Goal: Information Seeking & Learning: Learn about a topic

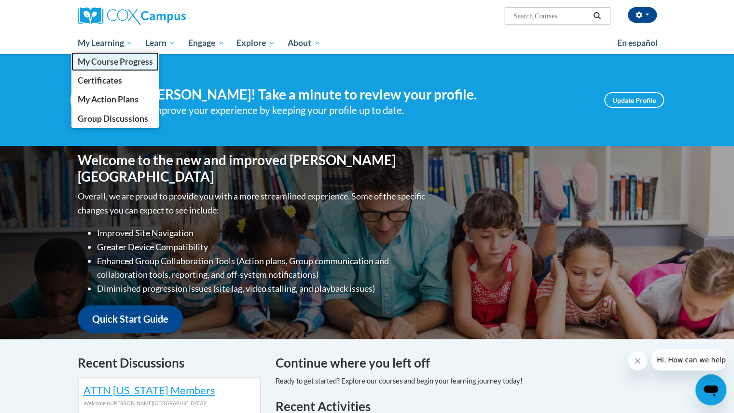
click at [102, 59] on span "My Course Progress" at bounding box center [114, 61] width 75 height 10
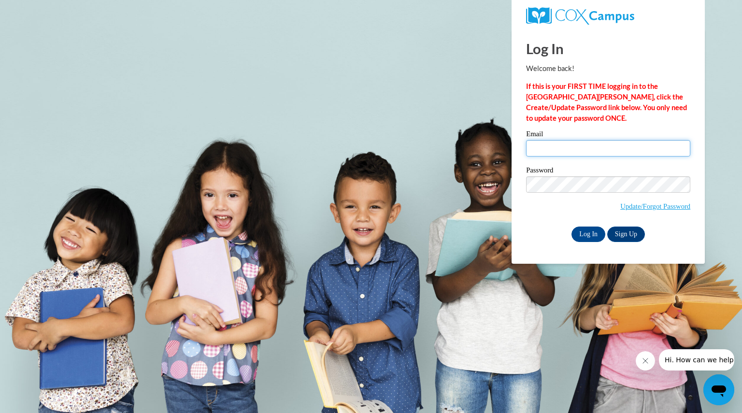
click at [547, 148] on input "Email" at bounding box center [608, 148] width 164 height 16
type input "yangphoua@aasd.k12.wi.us"
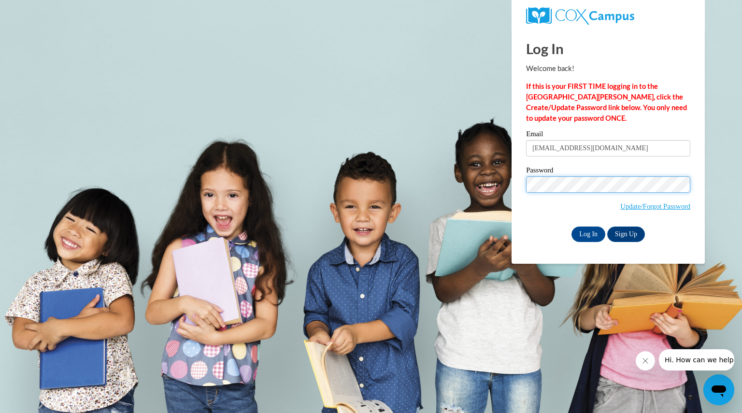
click at [571, 226] on input "Log In" at bounding box center [588, 233] width 34 height 15
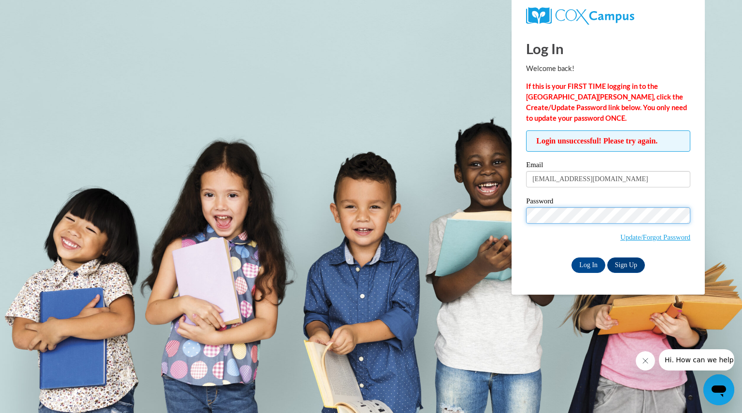
click at [571, 257] on input "Log In" at bounding box center [588, 264] width 34 height 15
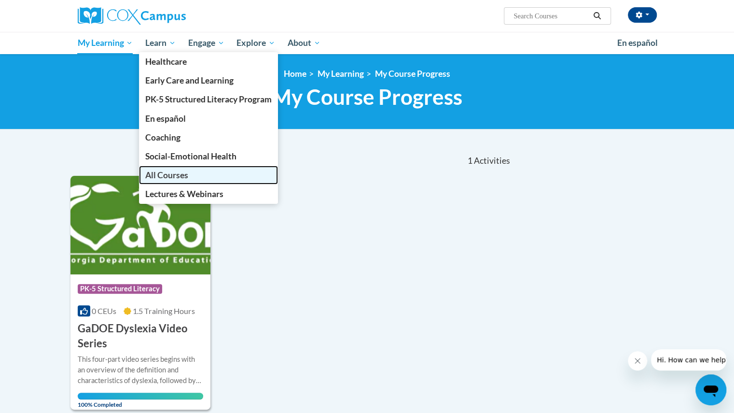
click at [170, 174] on span "All Courses" at bounding box center [166, 175] width 43 height 10
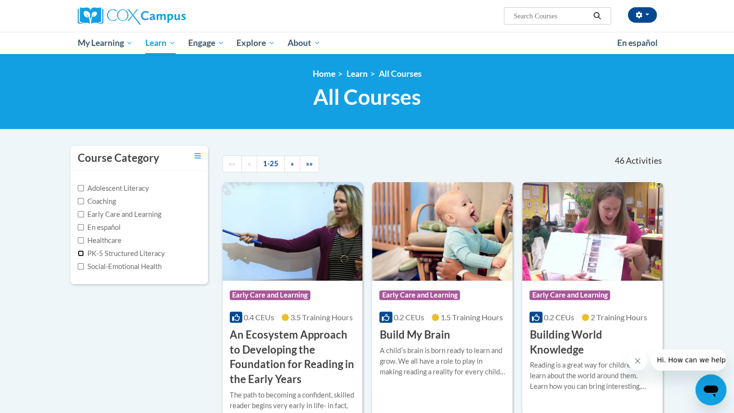
click at [79, 252] on input "PK-5 Structured Literacy" at bounding box center [81, 253] width 6 height 6
checkbox input "true"
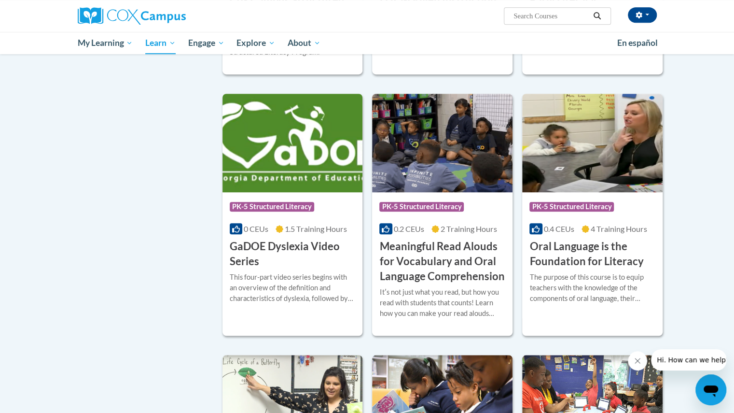
scroll to position [328, 0]
click at [581, 246] on h3 "Oral Language is the Foundation for Literacy" at bounding box center [593, 254] width 126 height 30
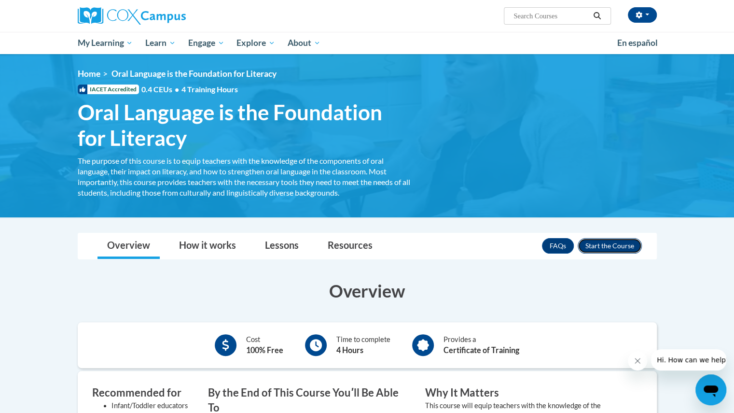
click at [606, 248] on button "Enroll" at bounding box center [610, 245] width 64 height 15
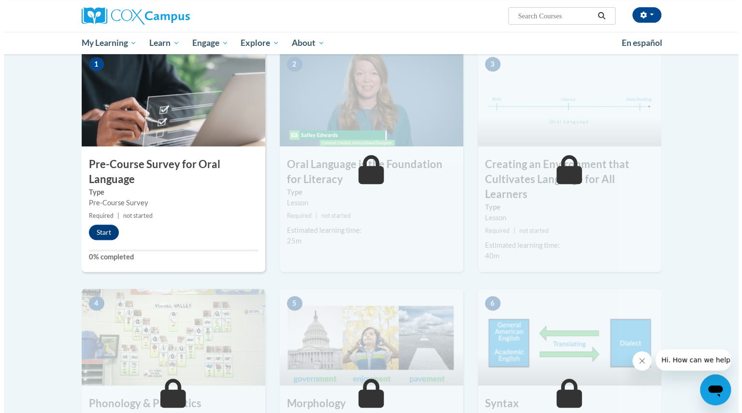
scroll to position [203, 0]
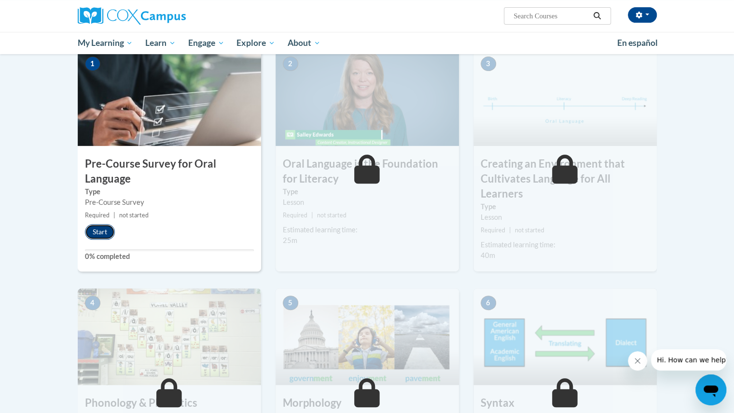
click at [102, 229] on button "Start" at bounding box center [100, 231] width 30 height 15
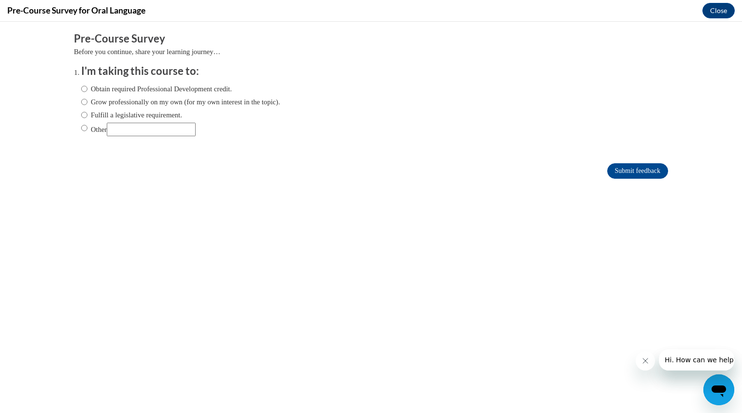
scroll to position [0, 0]
click at [81, 93] on input "Obtain required Professional Development credit." at bounding box center [84, 89] width 6 height 11
radio input "true"
click at [81, 104] on input "Grow professionally on my own (for my own interest in the topic)." at bounding box center [84, 102] width 6 height 11
radio input "true"
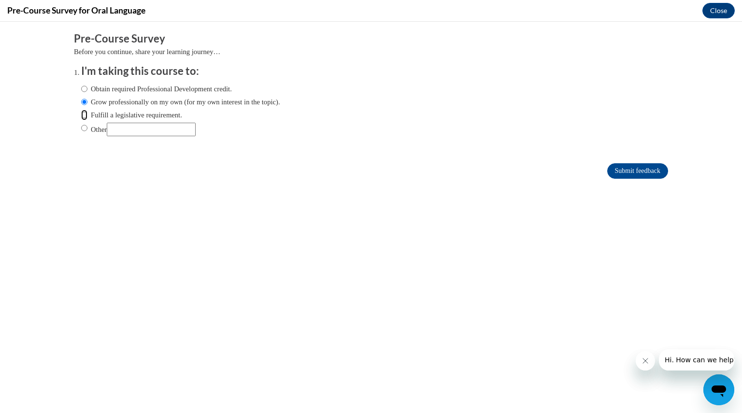
click at [81, 118] on input "Fulfill a legislative requirement." at bounding box center [84, 115] width 6 height 11
radio input "true"
click at [81, 128] on input "Other" at bounding box center [84, 128] width 6 height 11
radio input "true"
click at [611, 173] on input "Submit feedback" at bounding box center [637, 170] width 61 height 15
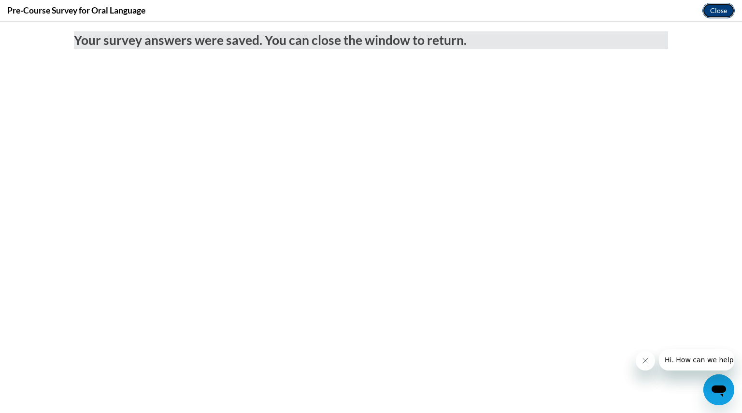
click at [721, 4] on button "Close" at bounding box center [718, 10] width 32 height 15
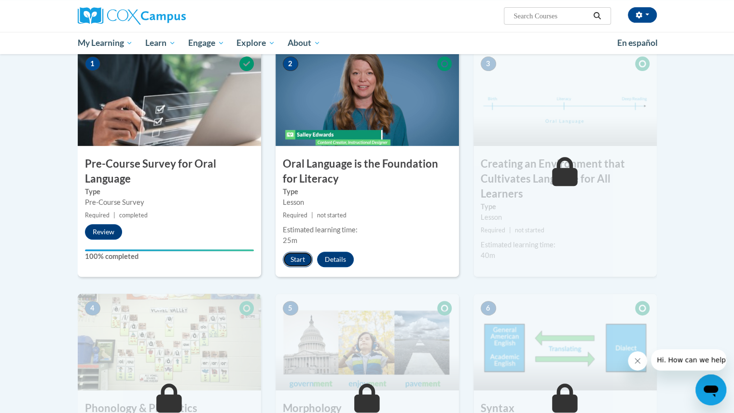
click at [303, 259] on button "Start" at bounding box center [298, 259] width 30 height 15
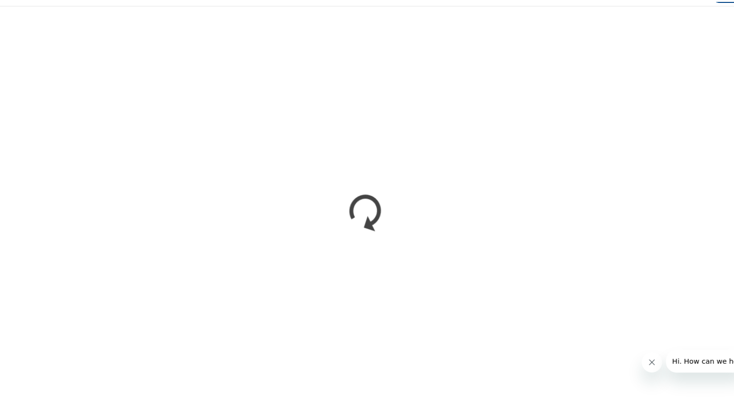
scroll to position [202, 0]
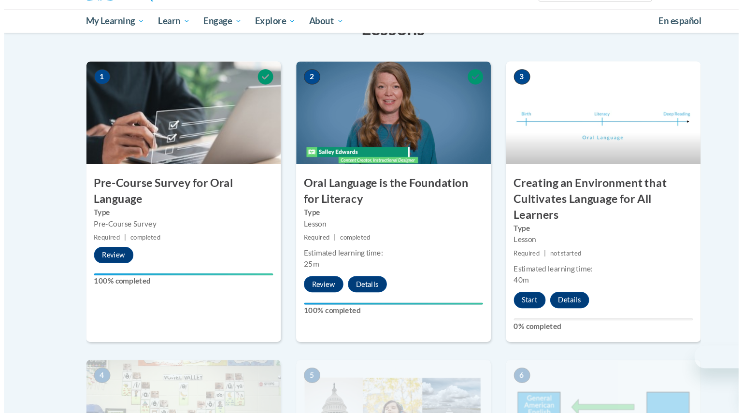
scroll to position [170, 0]
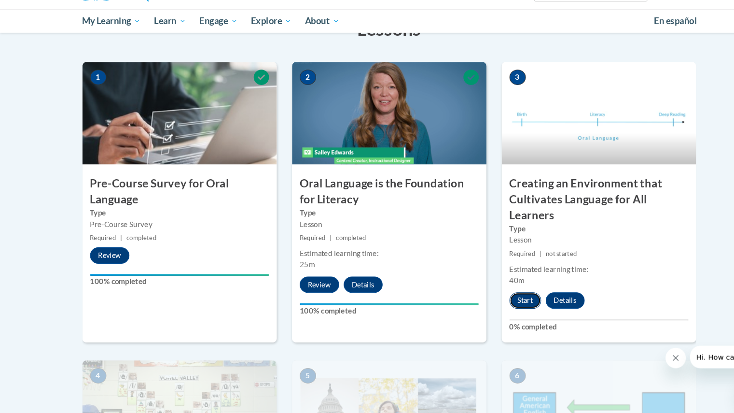
click at [498, 308] on button "Start" at bounding box center [496, 306] width 30 height 15
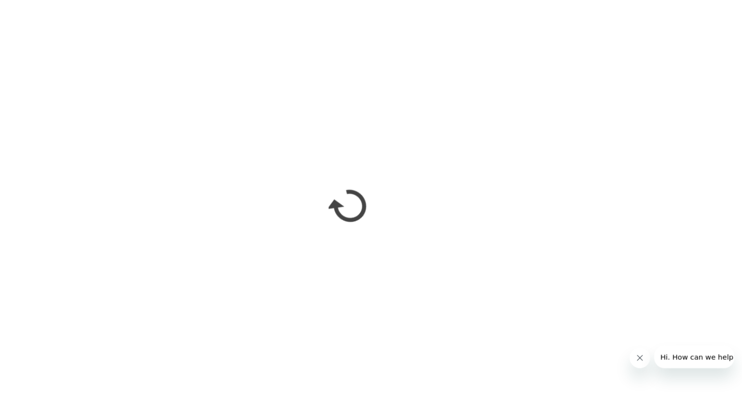
click at [637, 357] on icon "Close message from company" at bounding box center [639, 357] width 8 height 8
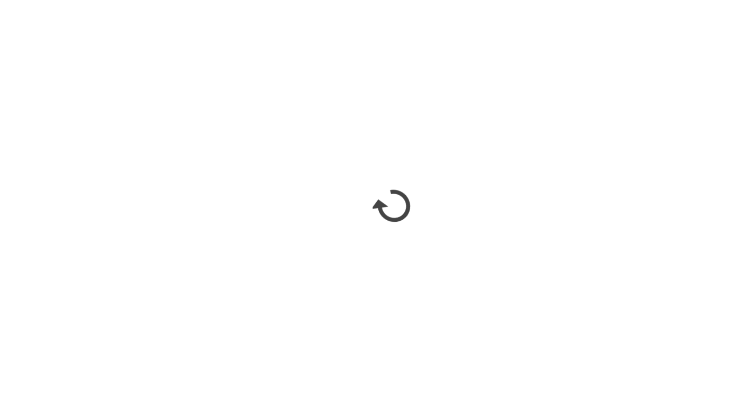
scroll to position [170, 0]
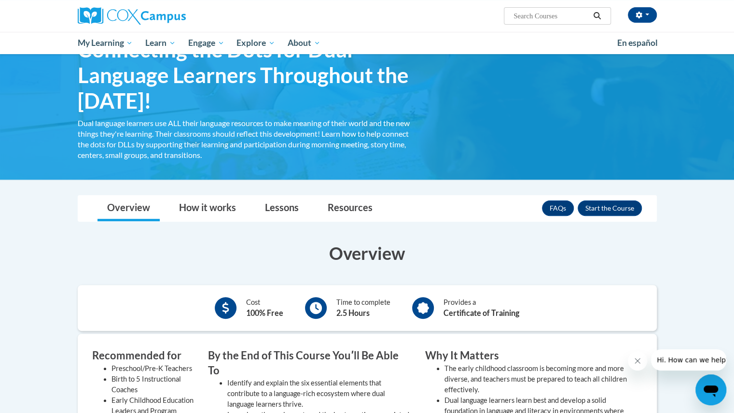
scroll to position [41, 0]
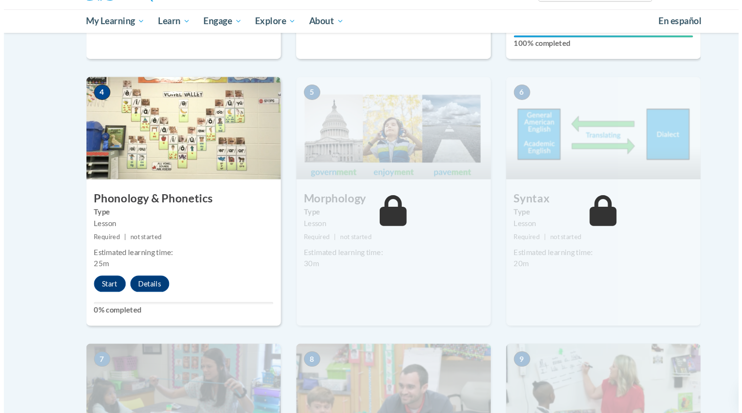
scroll to position [441, 0]
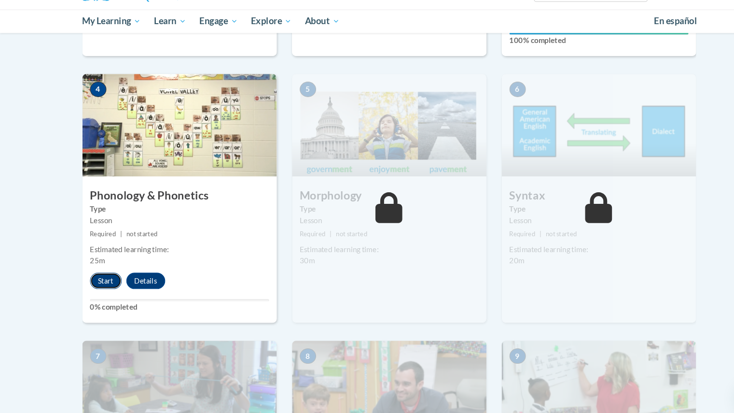
click at [105, 283] on button "Start" at bounding box center [100, 287] width 30 height 15
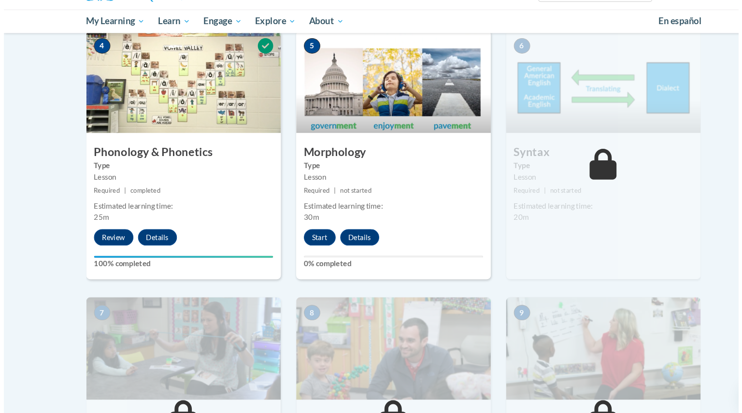
scroll to position [529, 0]
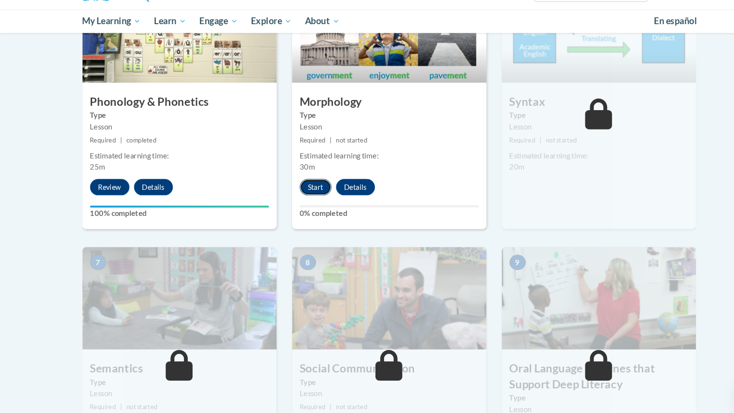
click at [301, 195] on button "Start" at bounding box center [298, 199] width 30 height 15
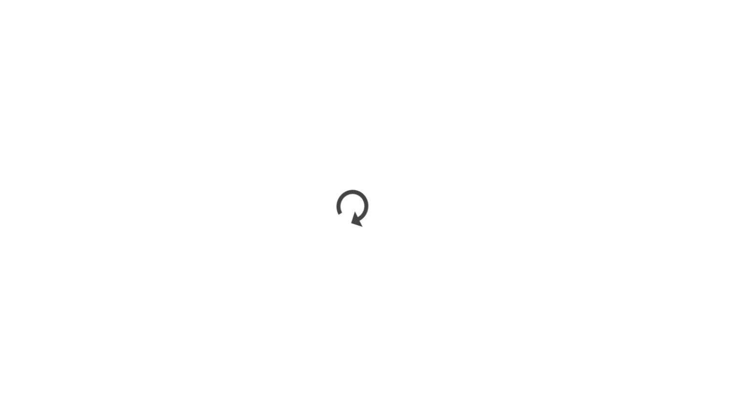
scroll to position [525, 0]
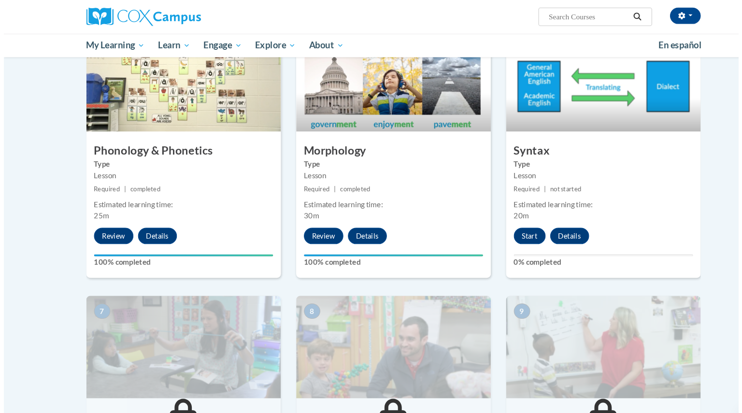
scroll to position [499, 0]
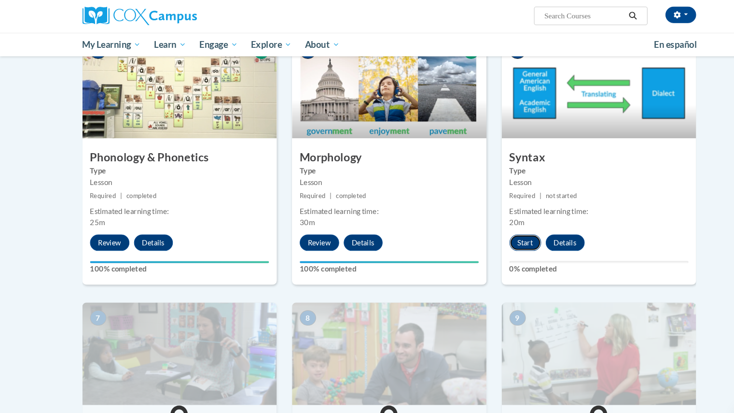
click at [491, 227] on button "Start" at bounding box center [496, 229] width 30 height 15
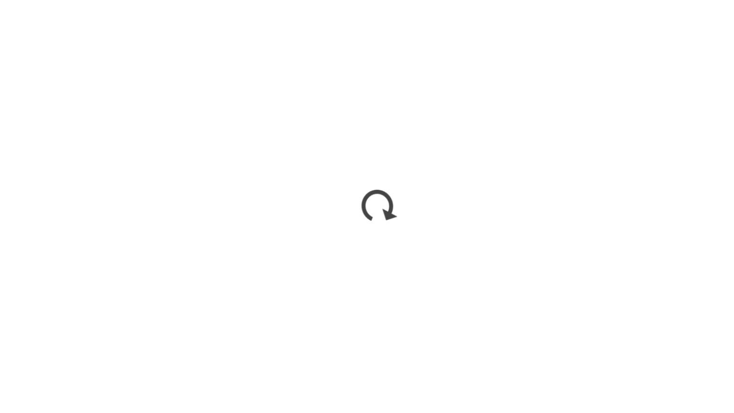
scroll to position [498, 0]
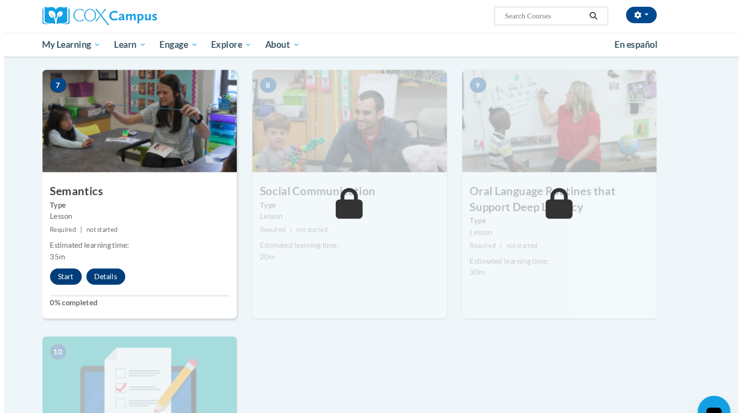
scroll to position [718, 0]
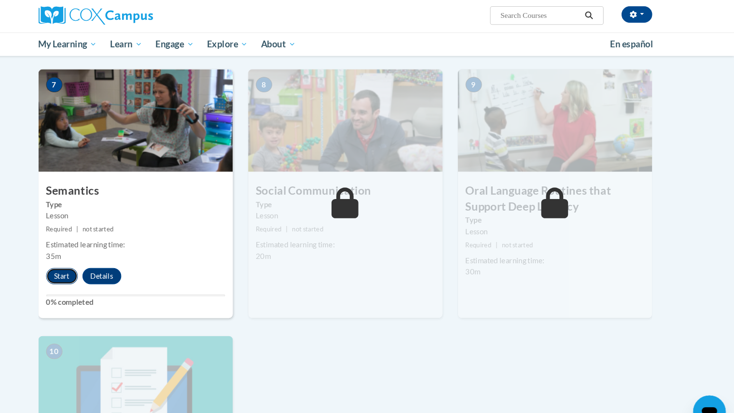
click at [102, 257] on button "Start" at bounding box center [100, 261] width 30 height 15
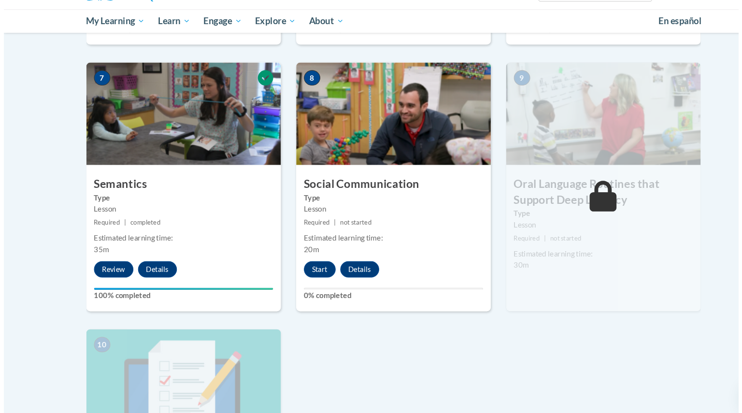
scroll to position [714, 0]
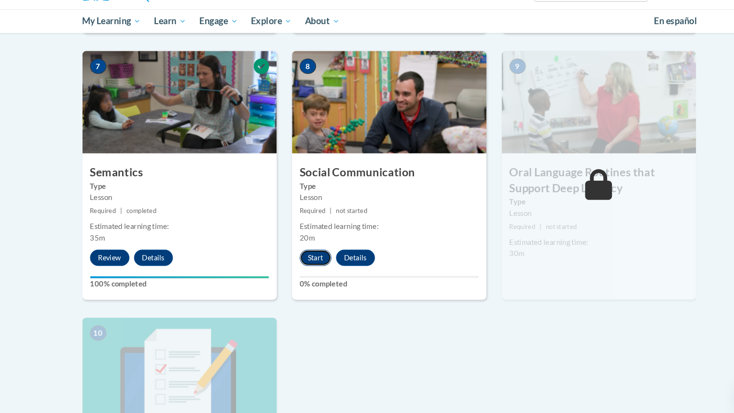
click at [296, 265] on button "Start" at bounding box center [298, 265] width 30 height 15
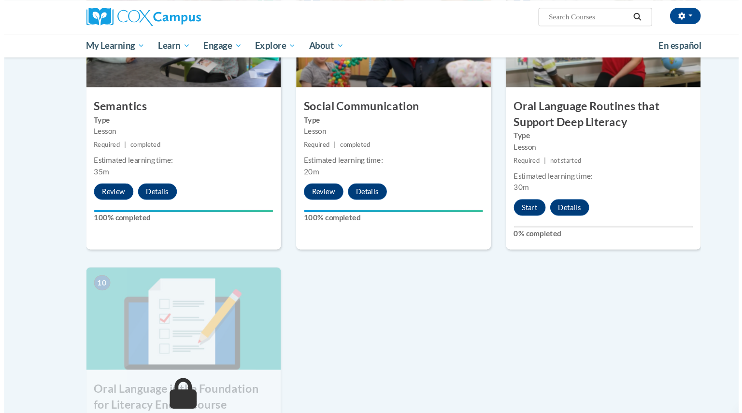
scroll to position [798, 0]
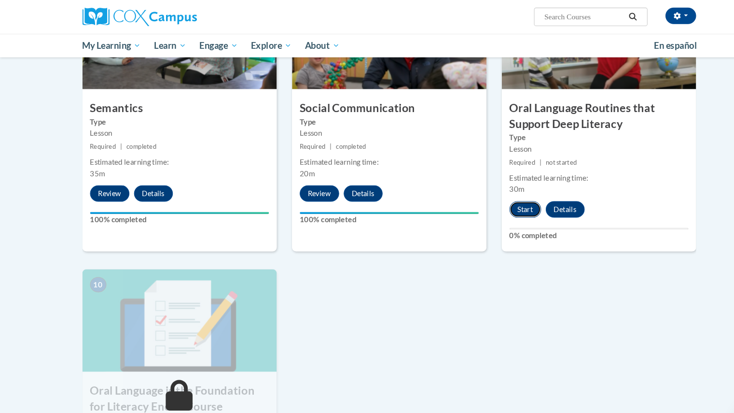
click at [492, 195] on button "Start" at bounding box center [496, 197] width 30 height 15
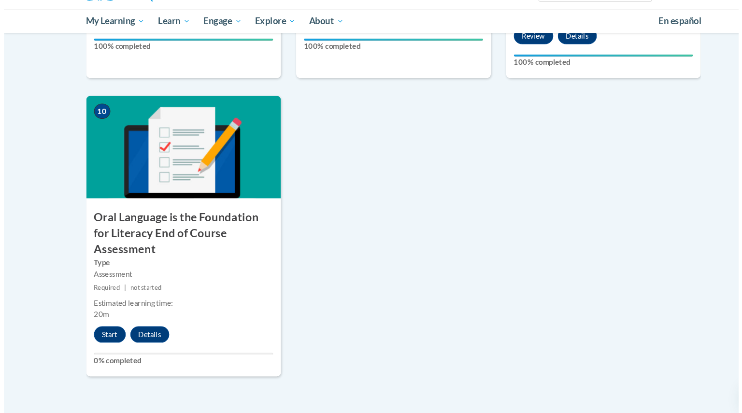
scroll to position [941, 0]
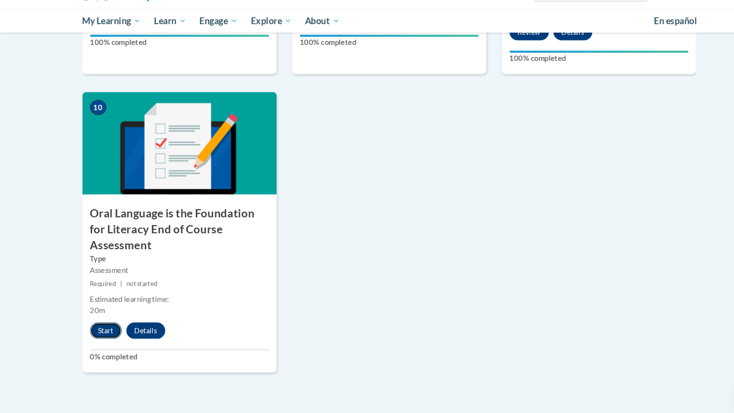
click at [93, 327] on button "Start" at bounding box center [100, 334] width 30 height 15
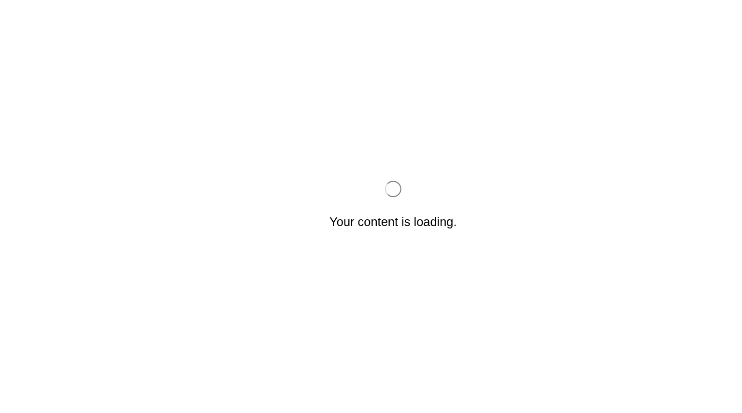
scroll to position [0, 0]
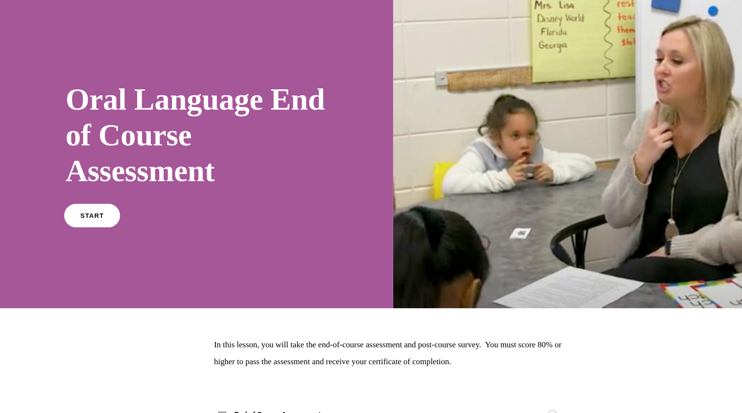
click at [94, 205] on span "START" at bounding box center [87, 203] width 22 height 7
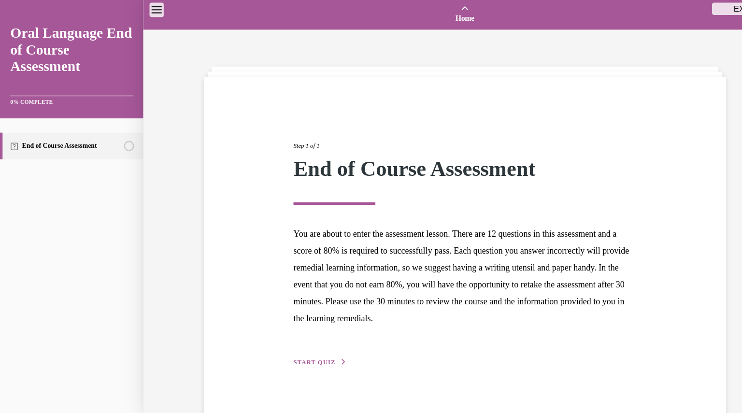
scroll to position [30, 0]
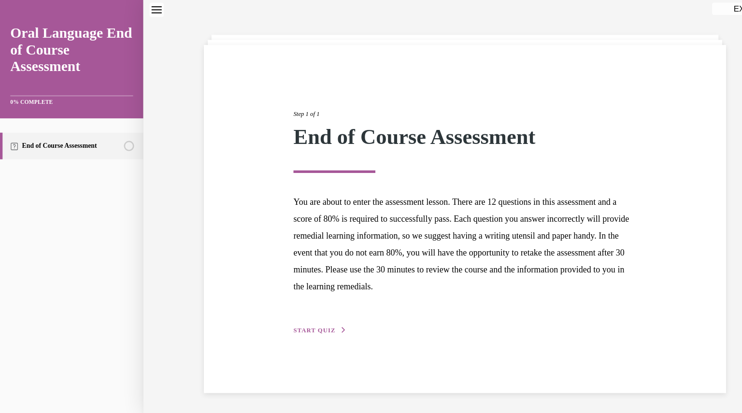
click at [303, 314] on span "START QUIZ" at bounding box center [297, 312] width 40 height 7
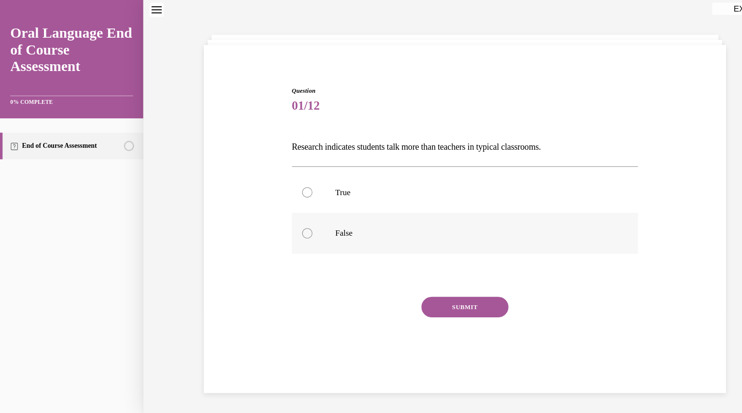
click at [286, 220] on div at bounding box center [290, 221] width 10 height 10
click at [286, 220] on input "False" at bounding box center [290, 221] width 10 height 10
radio input "true"
click at [425, 281] on button "SUBMIT" at bounding box center [438, 290] width 82 height 19
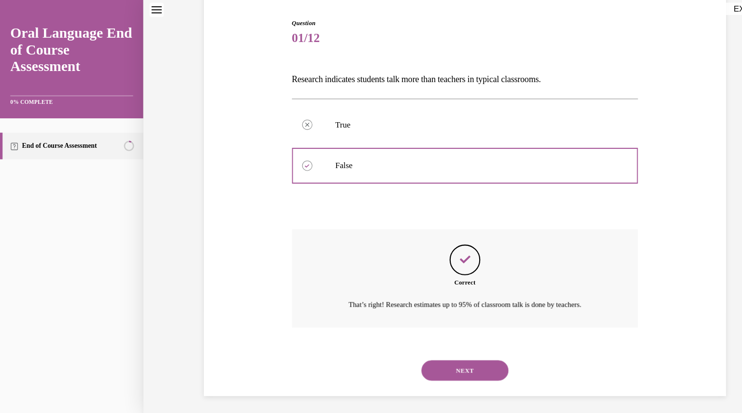
scroll to position [97, 0]
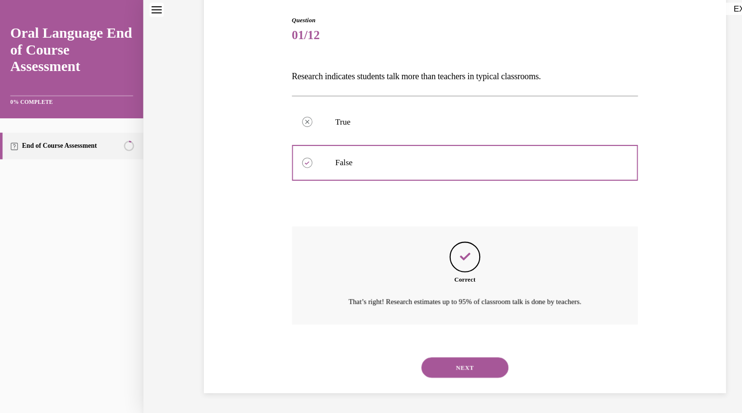
click at [437, 351] on button "NEXT" at bounding box center [438, 346] width 82 height 19
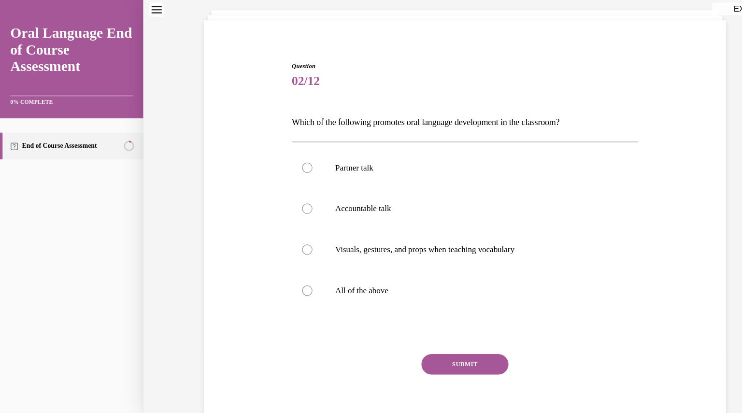
scroll to position [49, 0]
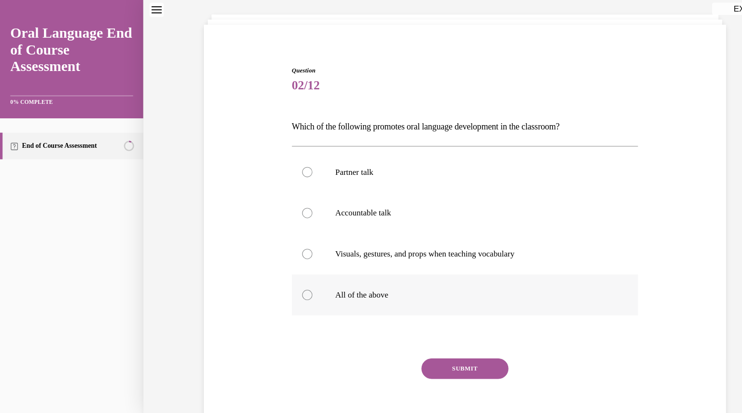
click at [286, 274] on div at bounding box center [290, 279] width 10 height 10
click at [286, 274] on input "All of the above" at bounding box center [290, 279] width 10 height 10
radio input "true"
click at [421, 350] on button "SUBMIT" at bounding box center [438, 347] width 82 height 19
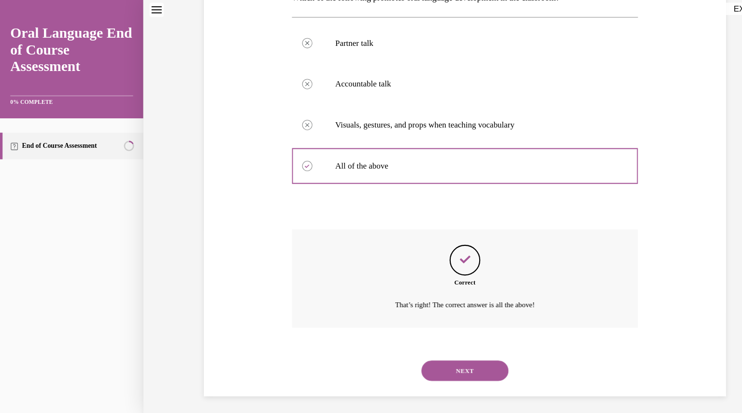
scroll to position [174, 0]
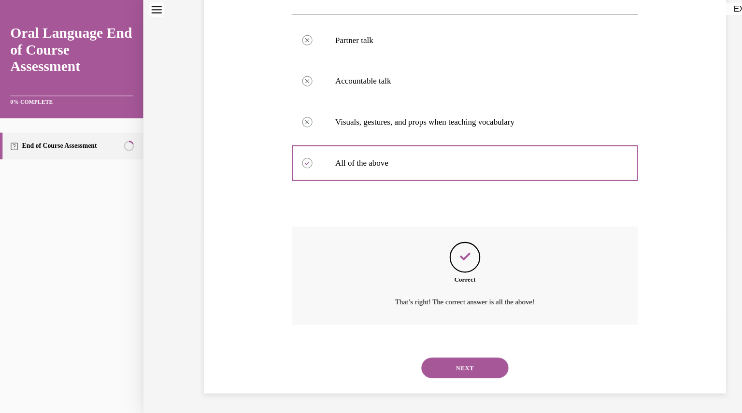
click at [435, 345] on button "NEXT" at bounding box center [438, 346] width 82 height 19
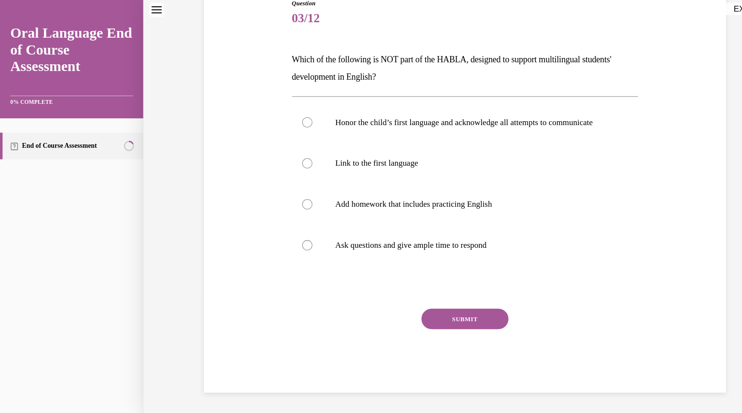
scroll to position [108, 0]
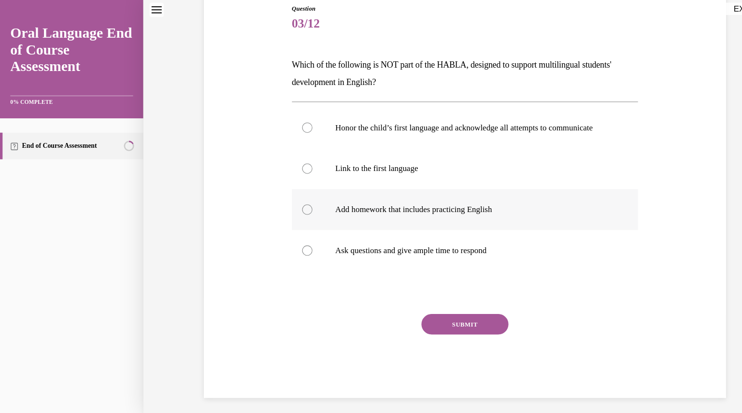
click at [285, 203] on div at bounding box center [290, 198] width 10 height 10
click at [285, 203] on input "Add homework that includes practicing English" at bounding box center [290, 198] width 10 height 10
radio input "true"
click at [433, 313] on button "SUBMIT" at bounding box center [438, 305] width 82 height 19
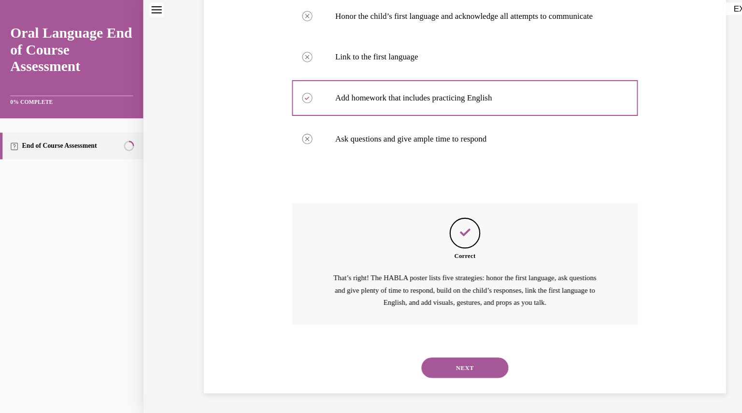
scroll to position [223, 0]
click at [441, 348] on button "NEXT" at bounding box center [438, 346] width 82 height 19
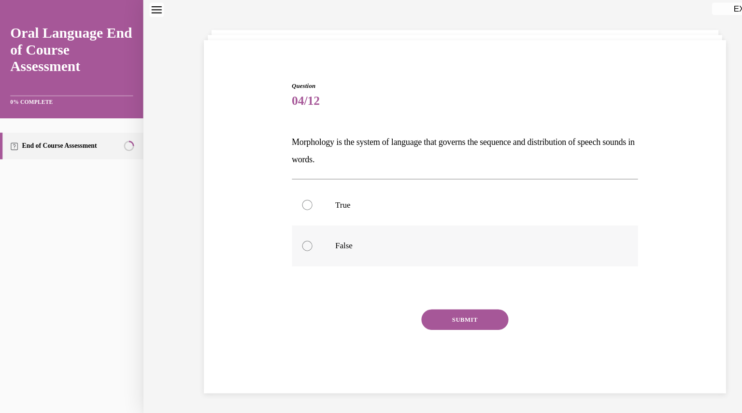
click at [288, 232] on div at bounding box center [290, 232] width 10 height 10
click at [288, 232] on input "False" at bounding box center [290, 232] width 10 height 10
radio input "true"
click at [421, 299] on button "SUBMIT" at bounding box center [438, 301] width 82 height 19
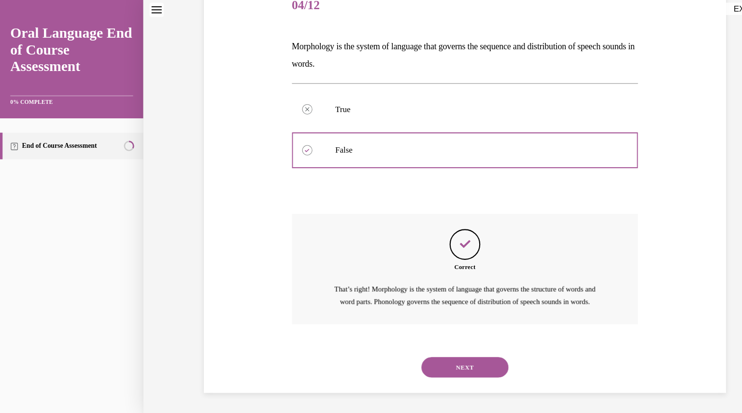
scroll to position [136, 0]
click at [429, 351] on button "NEXT" at bounding box center [438, 346] width 82 height 19
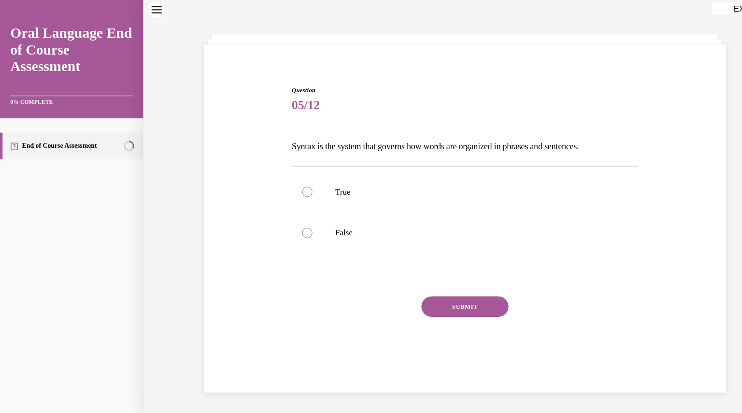
scroll to position [30, 0]
click at [285, 183] on div at bounding box center [290, 182] width 10 height 10
click at [285, 183] on input "True" at bounding box center [290, 182] width 10 height 10
radio input "true"
click at [417, 285] on button "SUBMIT" at bounding box center [438, 289] width 82 height 19
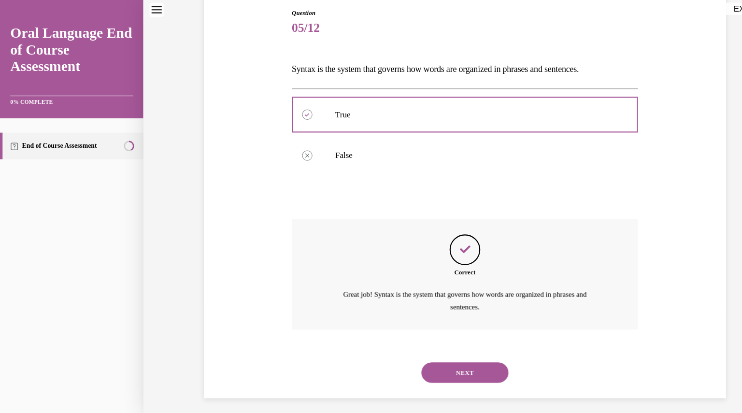
scroll to position [108, 0]
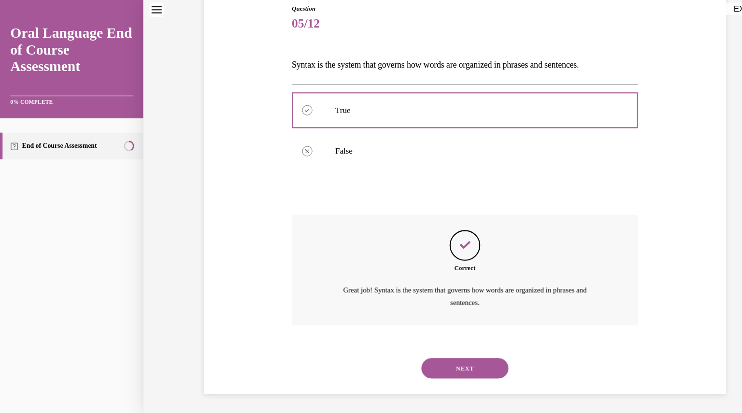
click at [431, 349] on button "NEXT" at bounding box center [438, 347] width 82 height 19
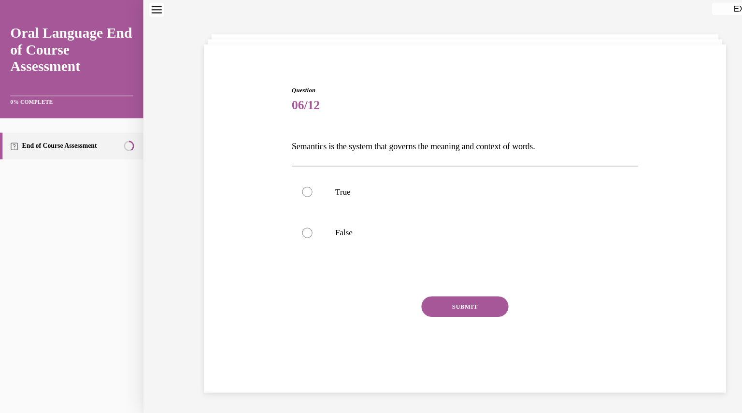
scroll to position [30, 0]
click at [286, 183] on div at bounding box center [290, 182] width 10 height 10
click at [286, 183] on input "True" at bounding box center [290, 182] width 10 height 10
radio input "true"
click at [439, 291] on button "SUBMIT" at bounding box center [438, 289] width 82 height 19
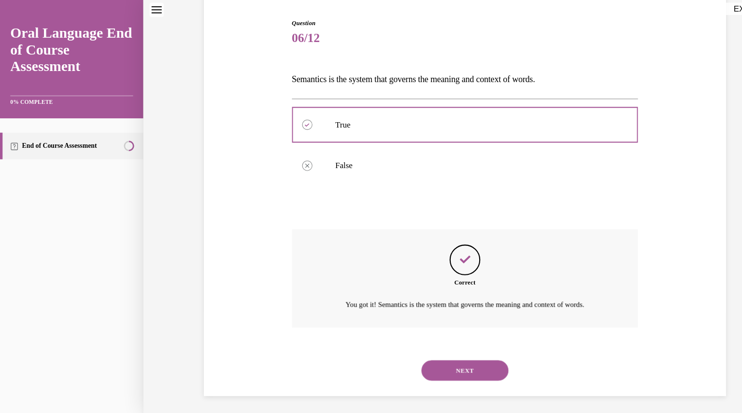
scroll to position [97, 0]
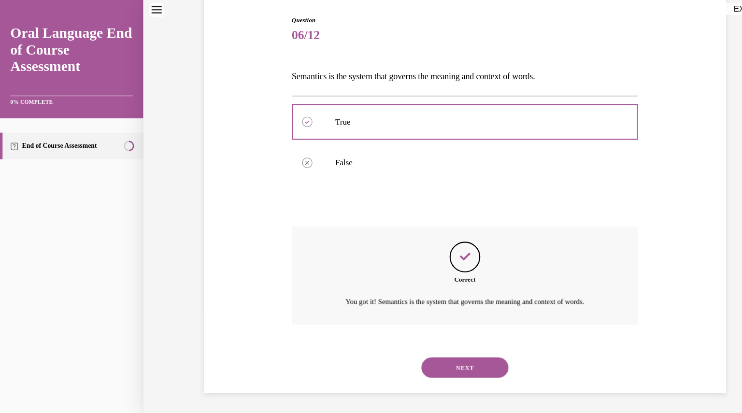
click at [447, 347] on button "NEXT" at bounding box center [438, 346] width 82 height 19
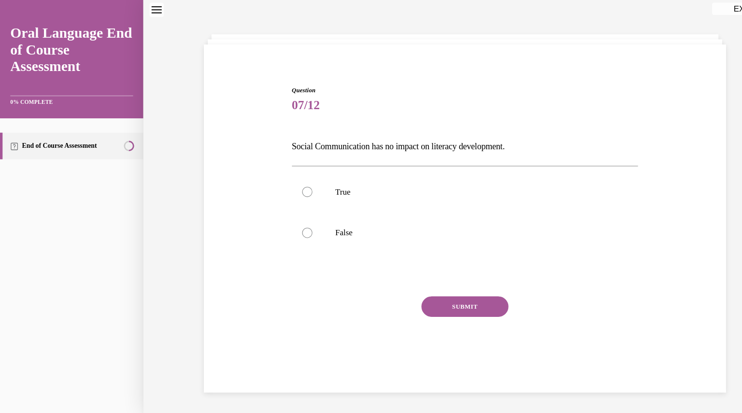
scroll to position [30, 0]
click at [286, 218] on div at bounding box center [290, 220] width 10 height 10
click at [286, 218] on input "False" at bounding box center [290, 220] width 10 height 10
radio input "true"
click at [421, 291] on button "SUBMIT" at bounding box center [438, 289] width 82 height 19
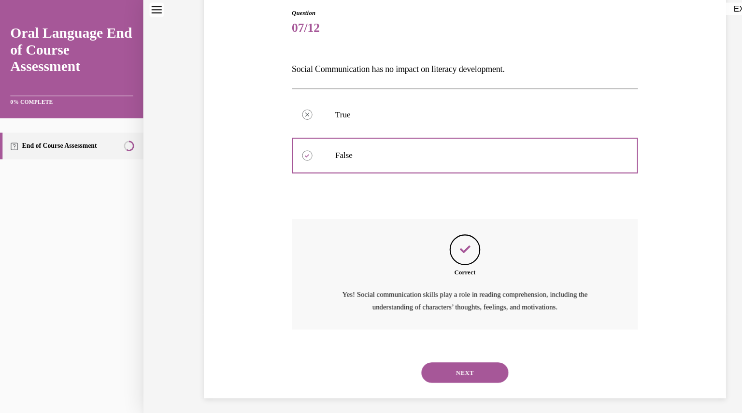
scroll to position [108, 0]
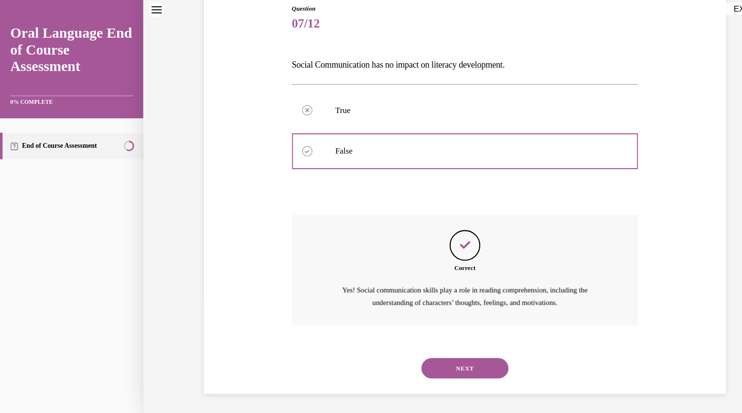
click at [440, 341] on button "NEXT" at bounding box center [438, 347] width 82 height 19
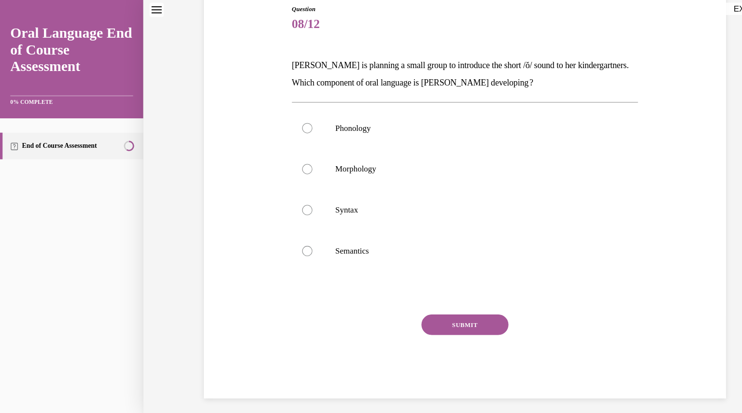
scroll to position [50, 0]
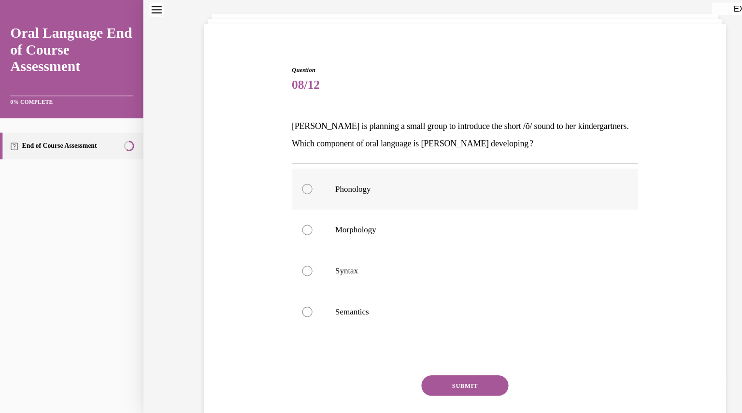
click at [288, 183] on label "Phonology" at bounding box center [438, 178] width 327 height 39
click at [288, 183] on input "Phonology" at bounding box center [290, 179] width 10 height 10
radio input "true"
click at [426, 364] on button "SUBMIT" at bounding box center [438, 363] width 82 height 19
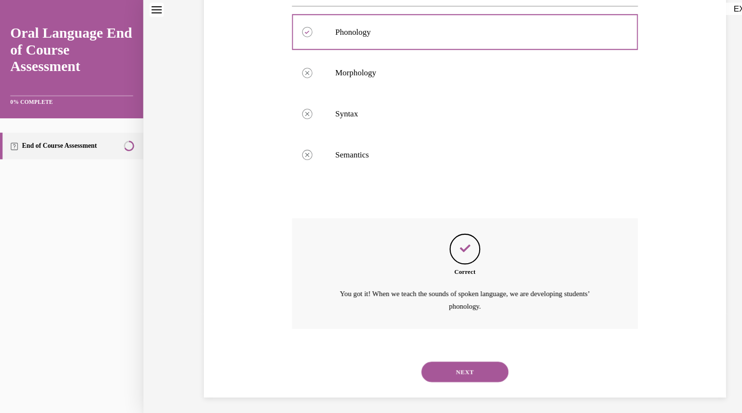
scroll to position [201, 0]
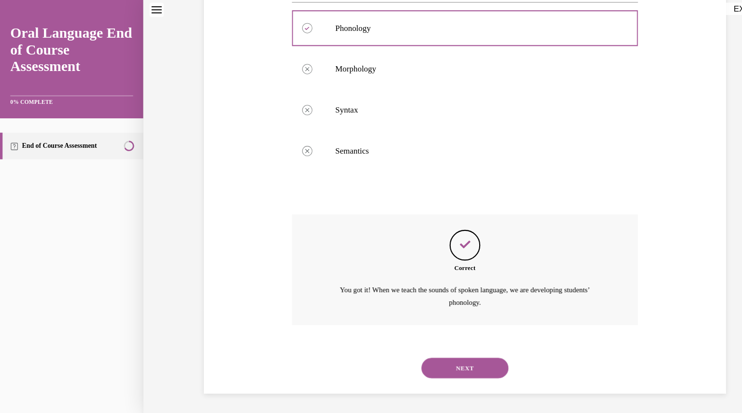
click at [441, 346] on button "NEXT" at bounding box center [438, 347] width 82 height 19
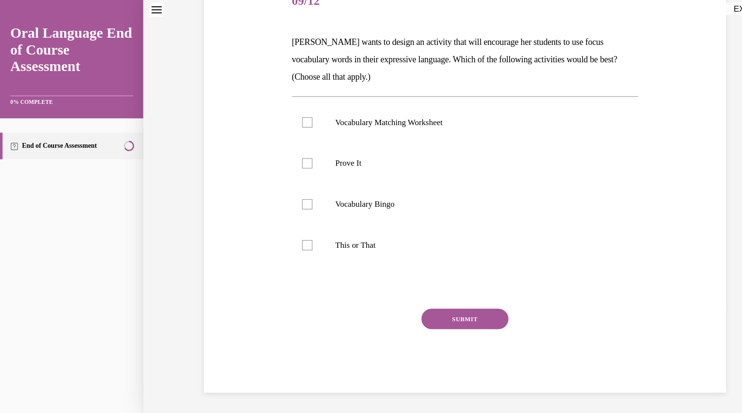
scroll to position [108, 0]
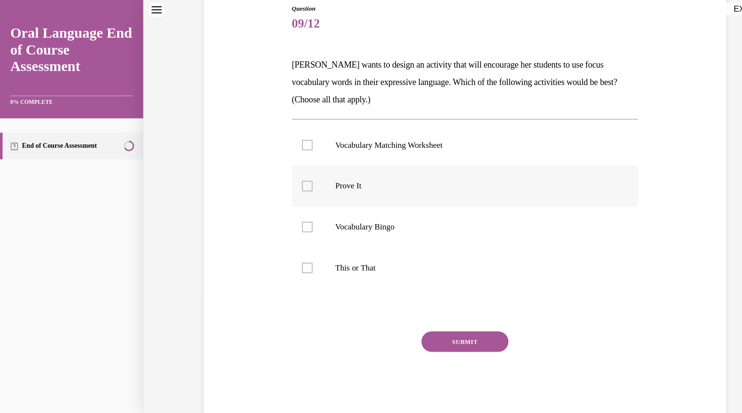
click at [285, 174] on div at bounding box center [290, 176] width 10 height 10
click at [285, 174] on input "Prove It" at bounding box center [290, 176] width 10 height 10
checkbox input "true"
click at [290, 253] on div at bounding box center [290, 253] width 10 height 10
click at [290, 253] on input "This or That" at bounding box center [290, 253] width 10 height 10
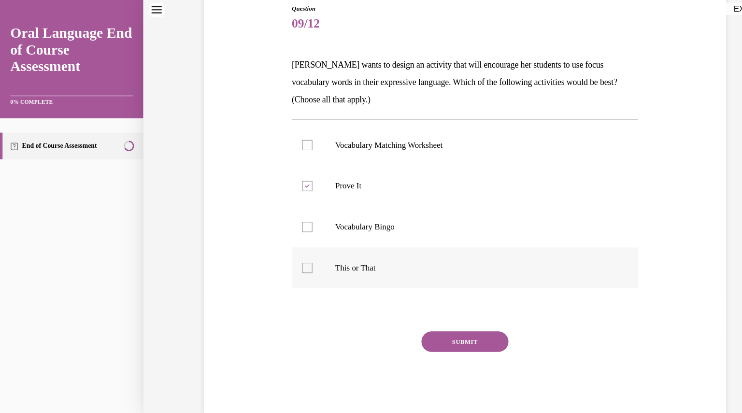
checkbox input "true"
click at [432, 319] on button "SUBMIT" at bounding box center [438, 322] width 82 height 19
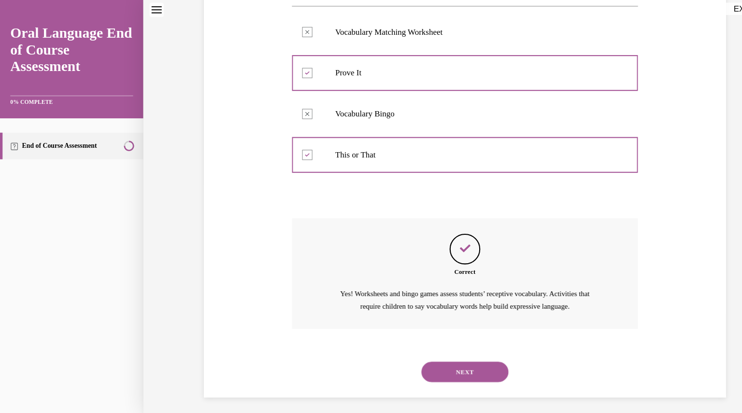
scroll to position [218, 0]
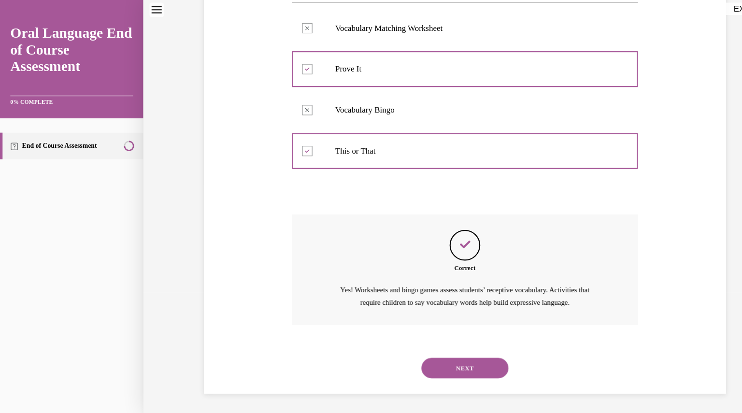
click at [435, 343] on button "NEXT" at bounding box center [438, 347] width 82 height 19
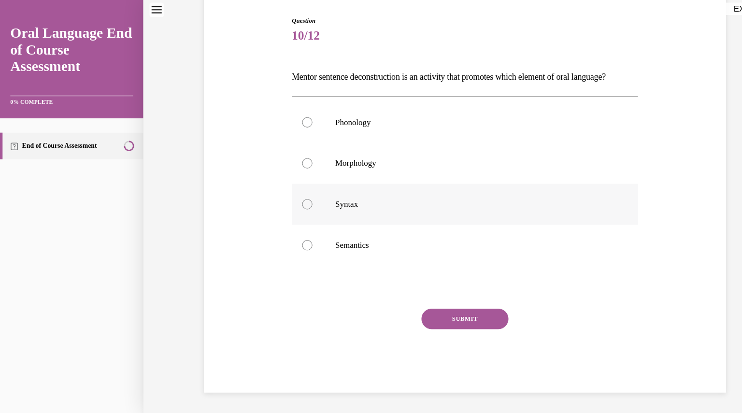
click at [289, 196] on div at bounding box center [290, 193] width 10 height 10
click at [289, 196] on input "Syntax" at bounding box center [290, 193] width 10 height 10
radio input "true"
click at [437, 307] on button "SUBMIT" at bounding box center [438, 301] width 82 height 19
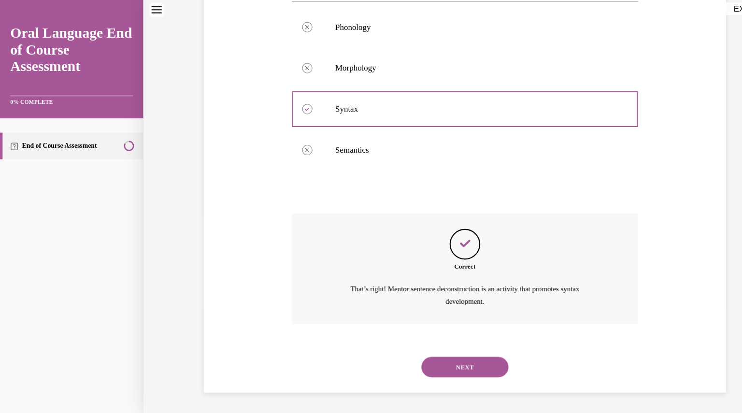
scroll to position [201, 0]
click at [441, 342] on button "NEXT" at bounding box center [438, 346] width 82 height 19
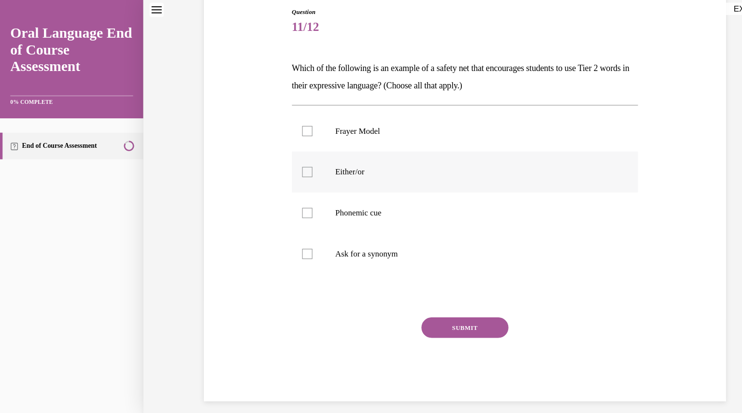
scroll to position [105, 0]
click at [289, 240] on div at bounding box center [290, 240] width 10 height 10
click at [289, 240] on input "Ask for a synonym" at bounding box center [290, 240] width 10 height 10
checkbox input "true"
click at [336, 196] on p "Phonemic cue" at bounding box center [447, 201] width 262 height 10
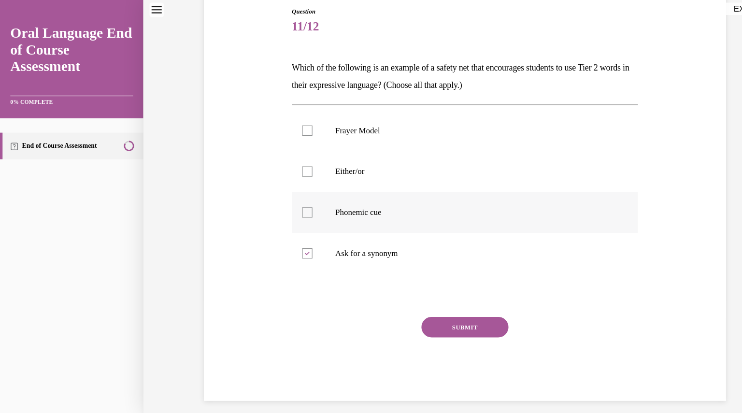
click at [295, 196] on input "Phonemic cue" at bounding box center [290, 201] width 10 height 10
click at [336, 196] on p "Phonemic cue" at bounding box center [447, 201] width 262 height 10
click at [295, 196] on input "Phonemic cue" at bounding box center [290, 201] width 10 height 10
checkbox input "false"
click at [285, 164] on div at bounding box center [290, 162] width 10 height 10
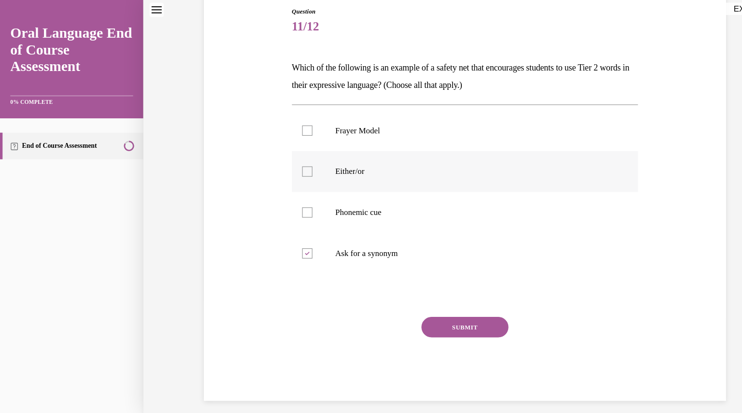
click at [285, 164] on input "Either/or" at bounding box center [290, 162] width 10 height 10
checkbox input "true"
click at [289, 199] on div at bounding box center [290, 201] width 10 height 10
click at [289, 199] on input "Phonemic cue" at bounding box center [290, 201] width 10 height 10
click at [286, 198] on div at bounding box center [290, 201] width 10 height 10
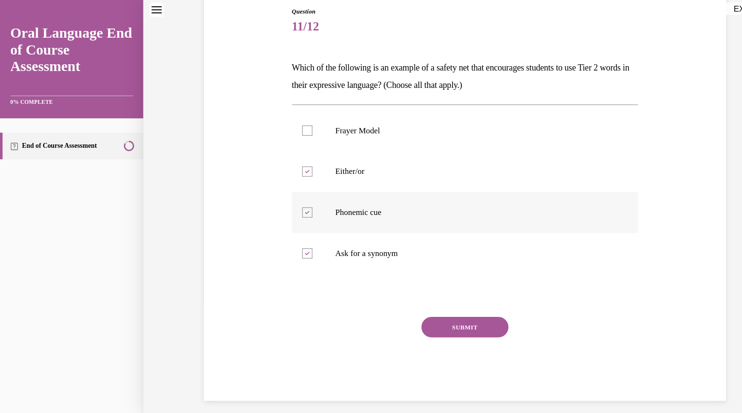
click at [286, 198] on input "Phonemic cue" at bounding box center [290, 201] width 10 height 10
checkbox input "false"
click at [442, 316] on button "SUBMIT" at bounding box center [438, 308] width 82 height 19
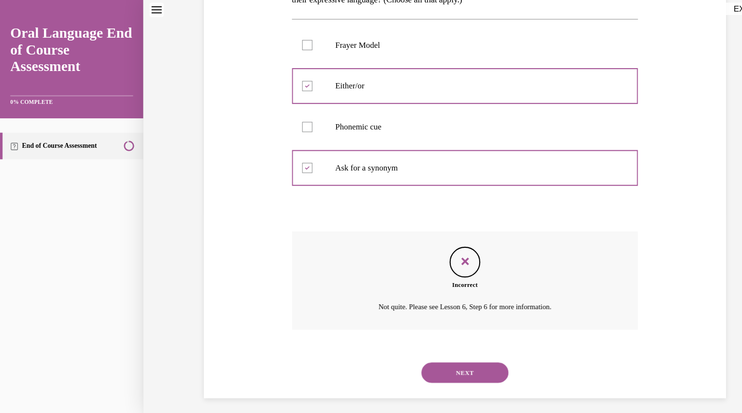
scroll to position [190, 0]
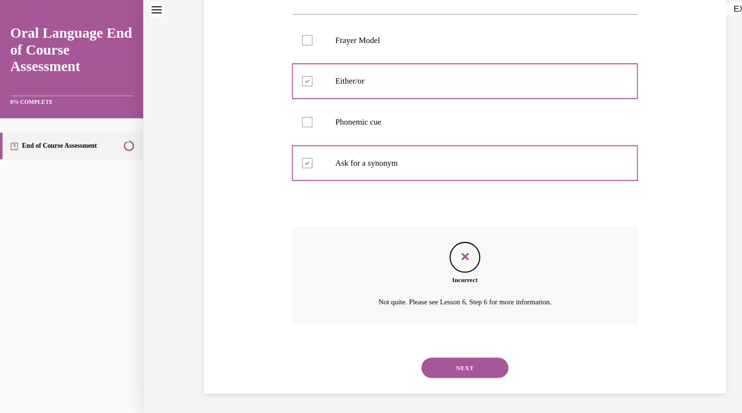
click at [431, 342] on button "NEXT" at bounding box center [438, 346] width 82 height 19
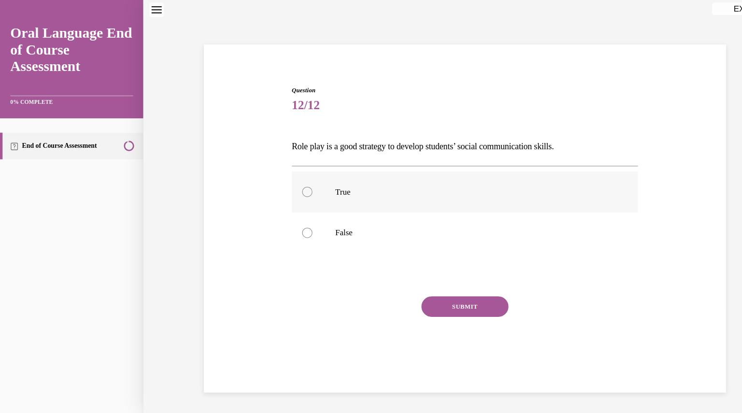
click at [285, 181] on div at bounding box center [290, 182] width 10 height 10
click at [285, 181] on input "True" at bounding box center [290, 182] width 10 height 10
radio input "true"
click at [419, 289] on button "SUBMIT" at bounding box center [438, 289] width 82 height 19
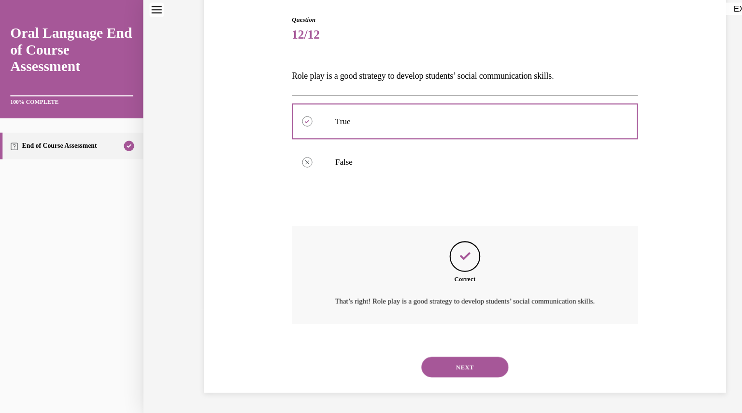
scroll to position [108, 0]
click at [442, 349] on button "NEXT" at bounding box center [438, 346] width 82 height 19
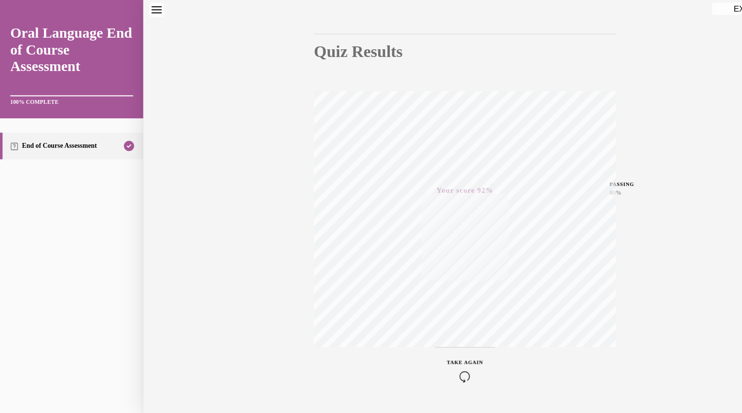
scroll to position [103, 0]
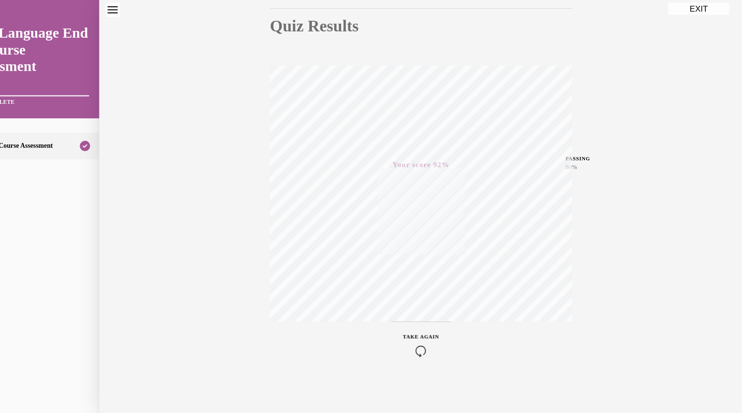
click at [655, 3] on button "EXIT" at bounding box center [657, 9] width 58 height 12
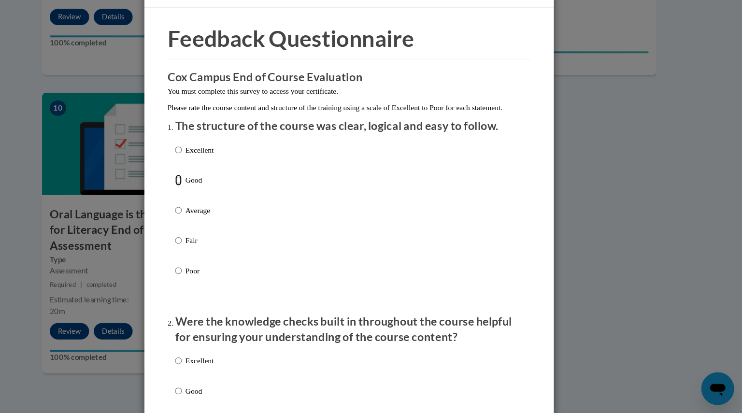
click at [207, 198] on input "Good" at bounding box center [210, 193] width 6 height 11
radio input "true"
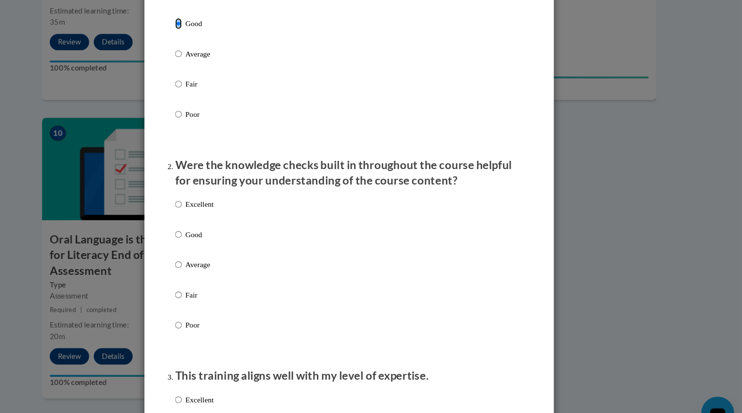
scroll to position [175, 0]
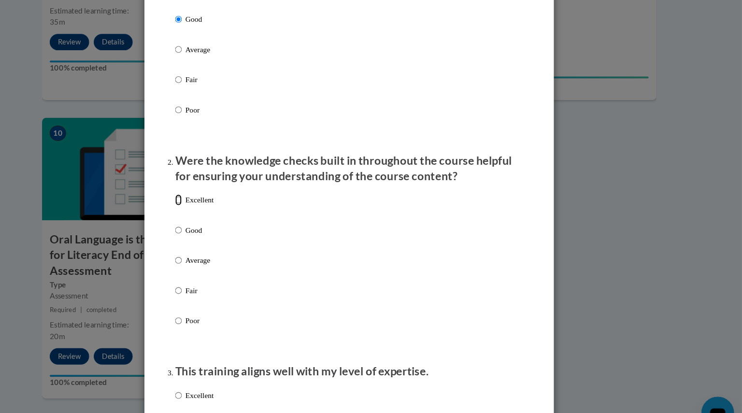
click at [207, 194] on input "Excellent" at bounding box center [210, 188] width 6 height 11
radio input "true"
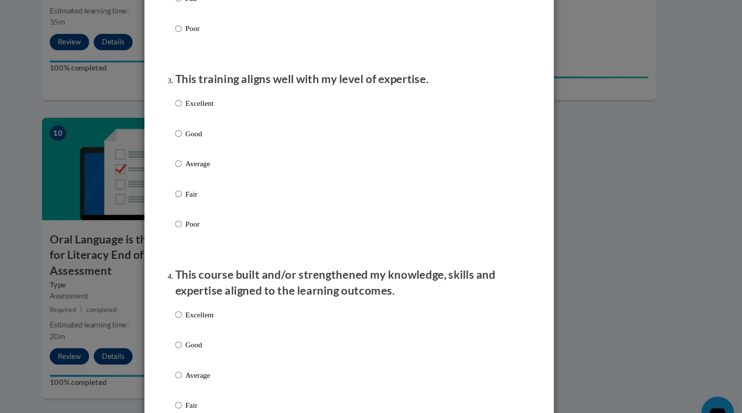
scroll to position [458, 0]
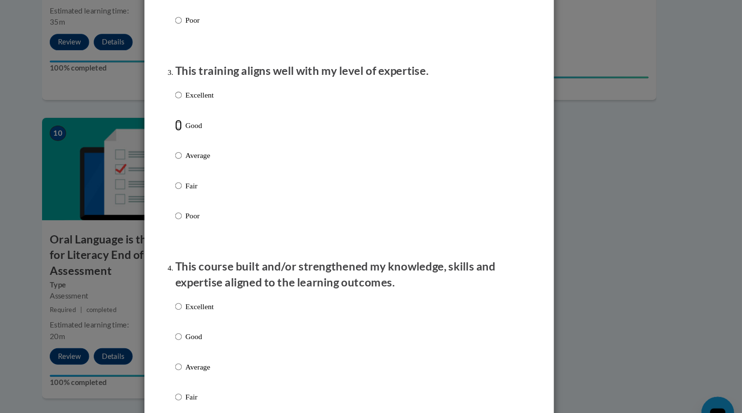
click at [207, 124] on input "Good" at bounding box center [210, 118] width 6 height 11
radio input "true"
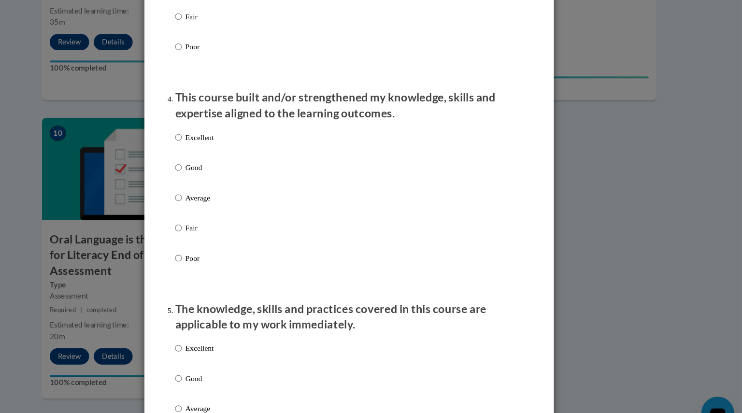
scroll to position [619, 0]
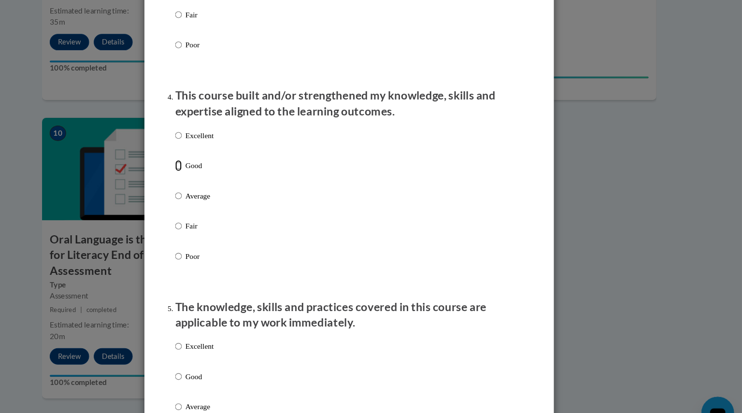
click at [207, 162] on input "Good" at bounding box center [210, 156] width 6 height 11
radio input "true"
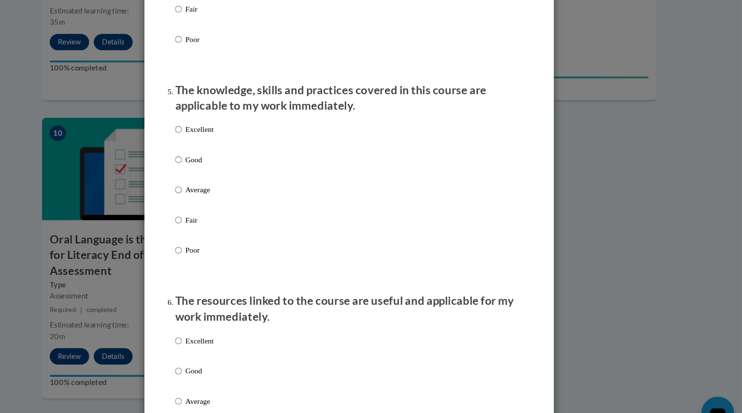
scroll to position [826, 0]
click at [207, 154] on input "Good" at bounding box center [210, 149] width 6 height 11
radio input "true"
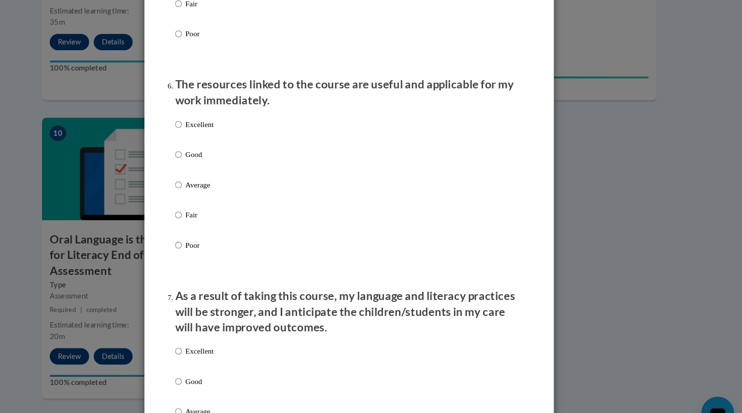
scroll to position [1035, 0]
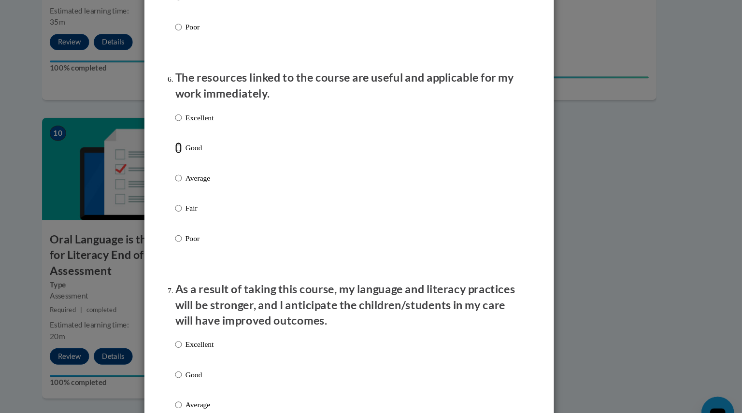
click at [207, 145] on input "Good" at bounding box center [210, 139] width 6 height 11
radio input "true"
click at [207, 116] on input "Excellent" at bounding box center [210, 111] width 6 height 11
radio input "true"
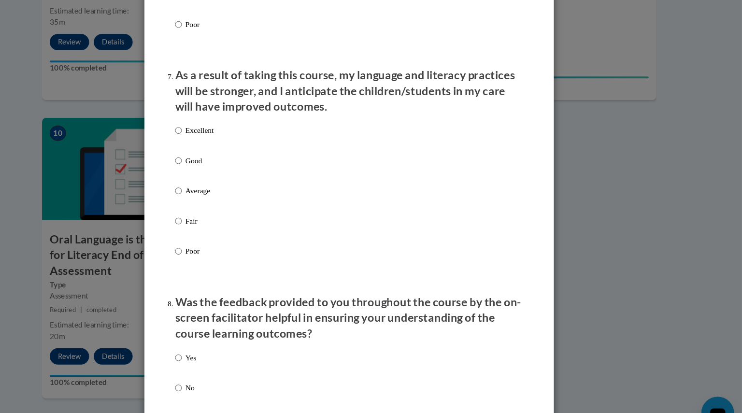
scroll to position [1237, 0]
click at [207, 156] on input "Good" at bounding box center [210, 151] width 6 height 11
radio input "true"
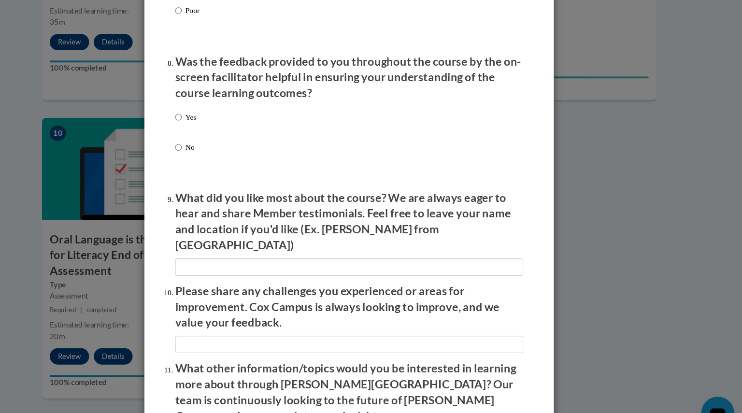
scroll to position [1465, 0]
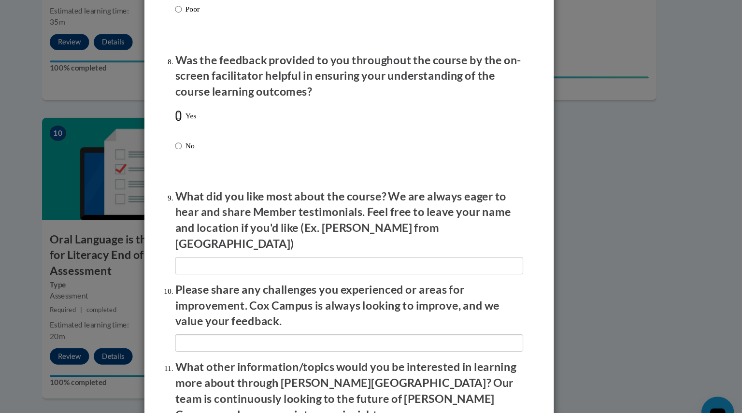
click at [207, 114] on input "Yes" at bounding box center [210, 109] width 6 height 11
radio input "true"
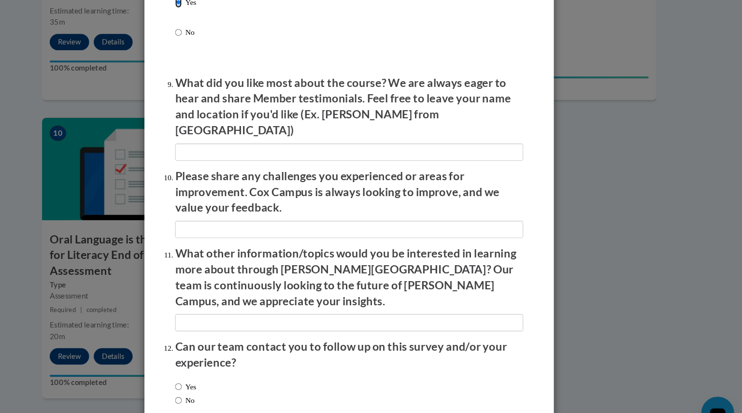
scroll to position [1575, 0]
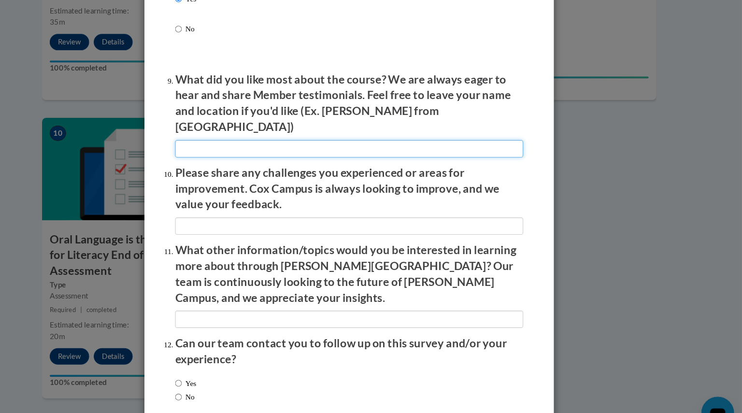
click at [293, 136] on input "textbox" at bounding box center [371, 140] width 328 height 16
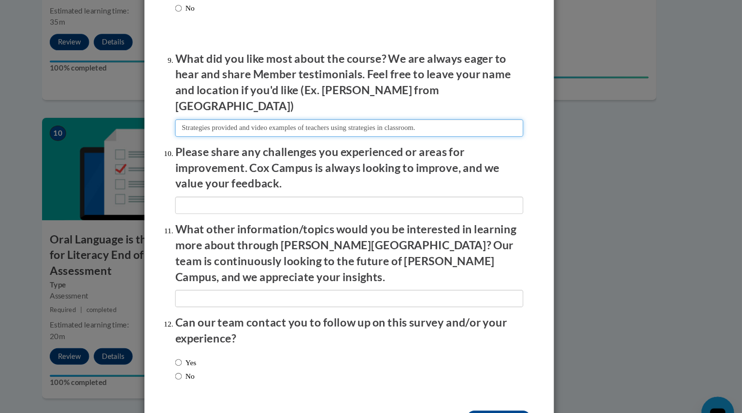
type input "Strategies provided and video examples of teachers using strategies in classroo…"
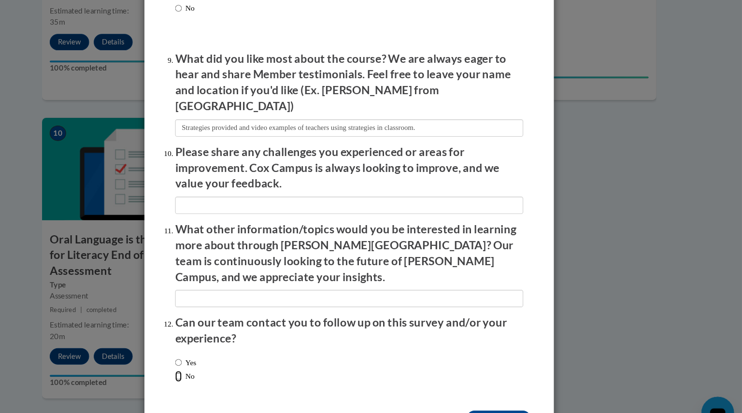
click at [208, 350] on input "No" at bounding box center [210, 355] width 6 height 11
radio input "true"
click at [490, 387] on input "Submit feedback" at bounding box center [511, 394] width 61 height 15
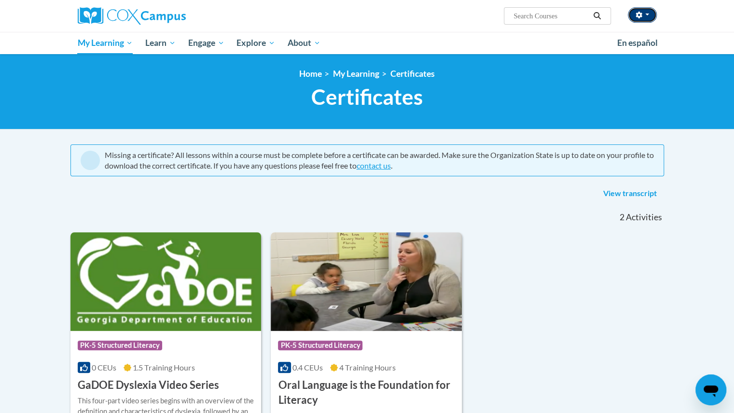
click at [633, 11] on button "button" at bounding box center [642, 14] width 29 height 15
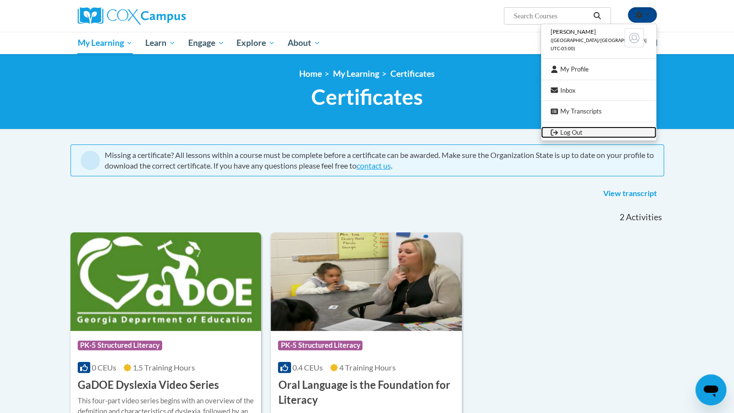
click at [584, 133] on link "Log Out" at bounding box center [598, 132] width 115 height 12
